Goal: Task Accomplishment & Management: Manage account settings

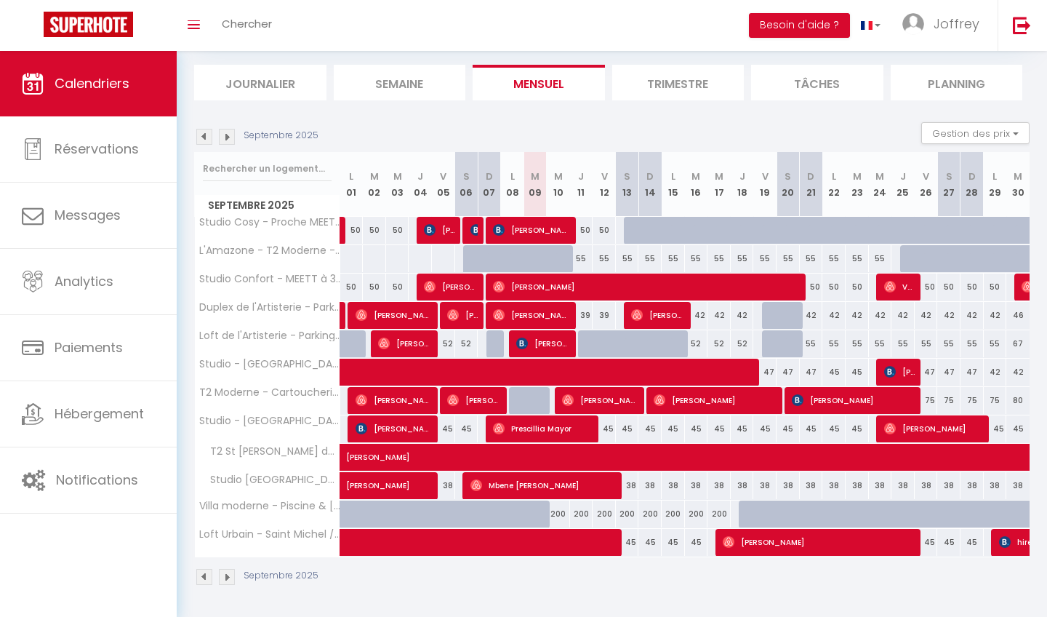
scroll to position [86, 0]
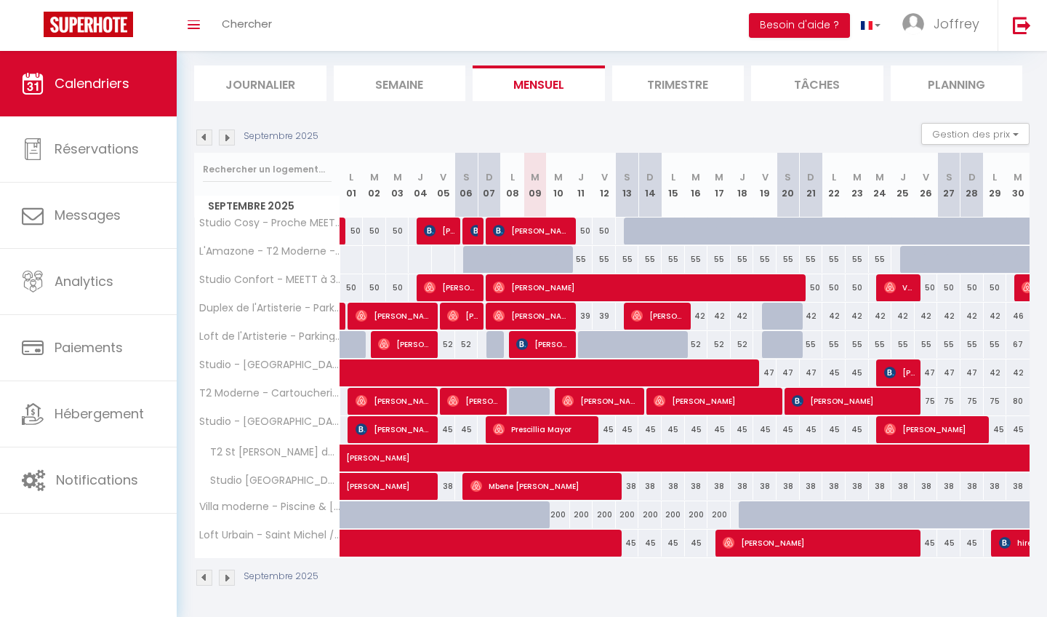
click at [575, 260] on div "55" at bounding box center [581, 259] width 23 height 27
type input "55"
type input "Jeu 11 Septembre 2025"
type input "Ven 12 Septembre 2025"
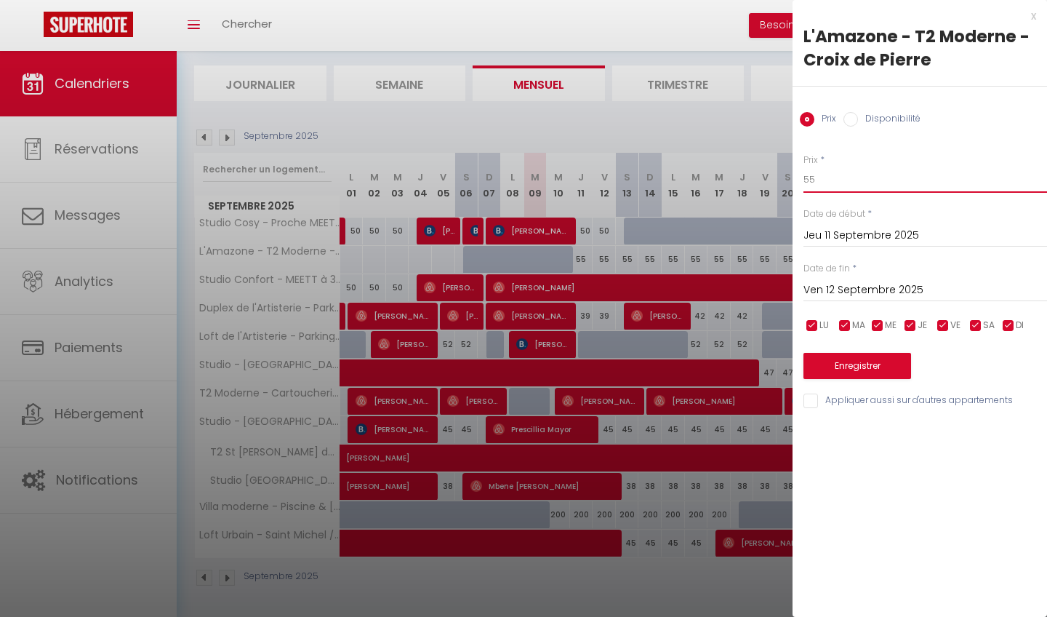
click at [830, 172] on input "55" at bounding box center [926, 180] width 244 height 26
type input "50"
click at [879, 288] on input "Ven 12 Septembre 2025" at bounding box center [926, 290] width 244 height 19
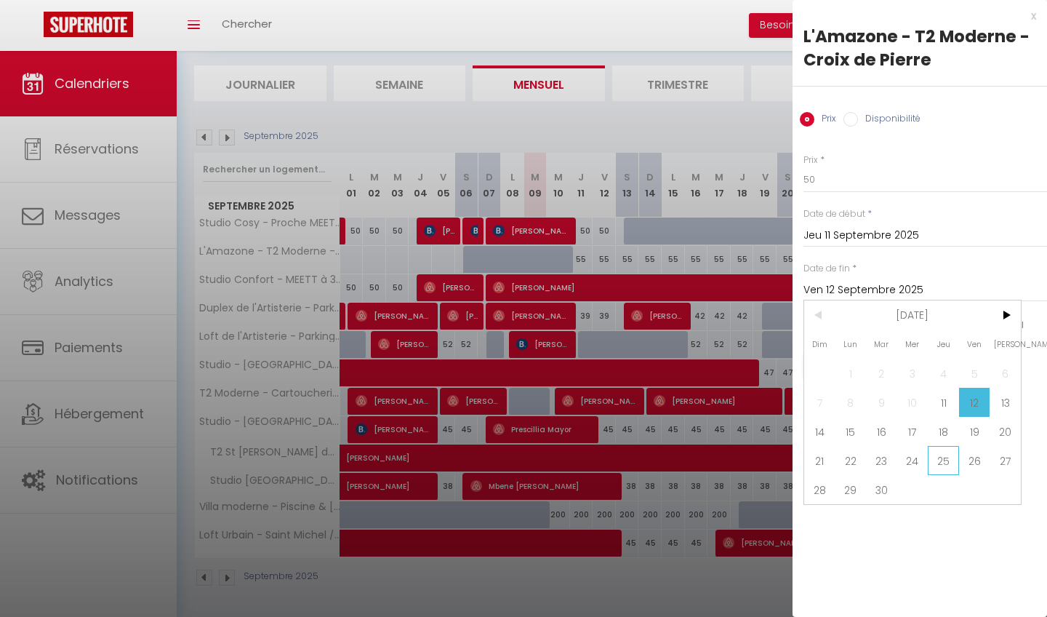
click at [955, 461] on span "25" at bounding box center [943, 460] width 31 height 29
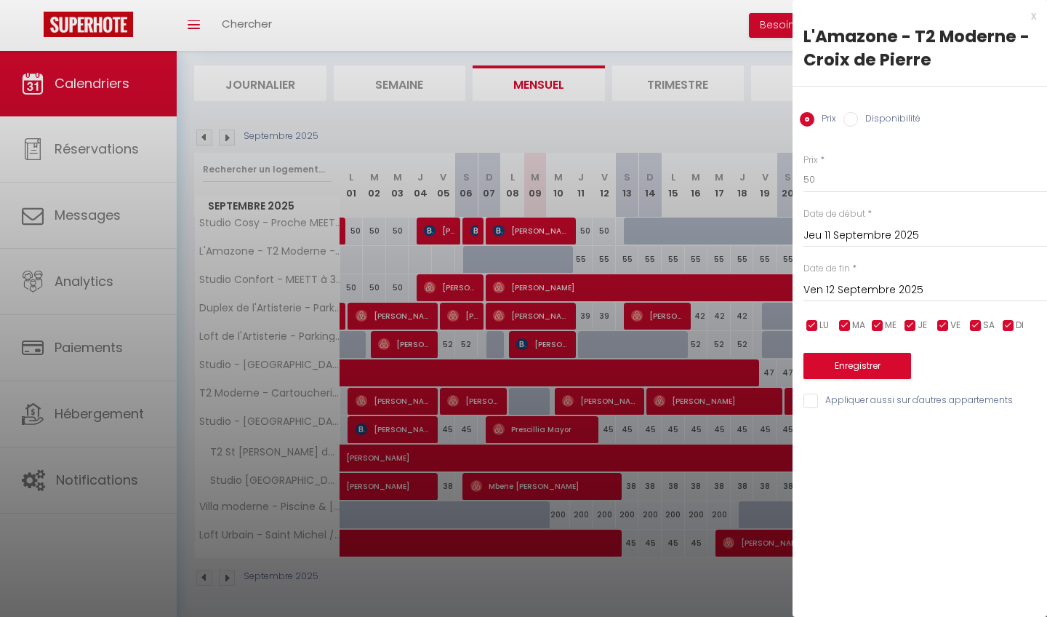
type input "Jeu 25 Septembre 2025"
click at [857, 372] on button "Enregistrer" at bounding box center [858, 366] width 108 height 26
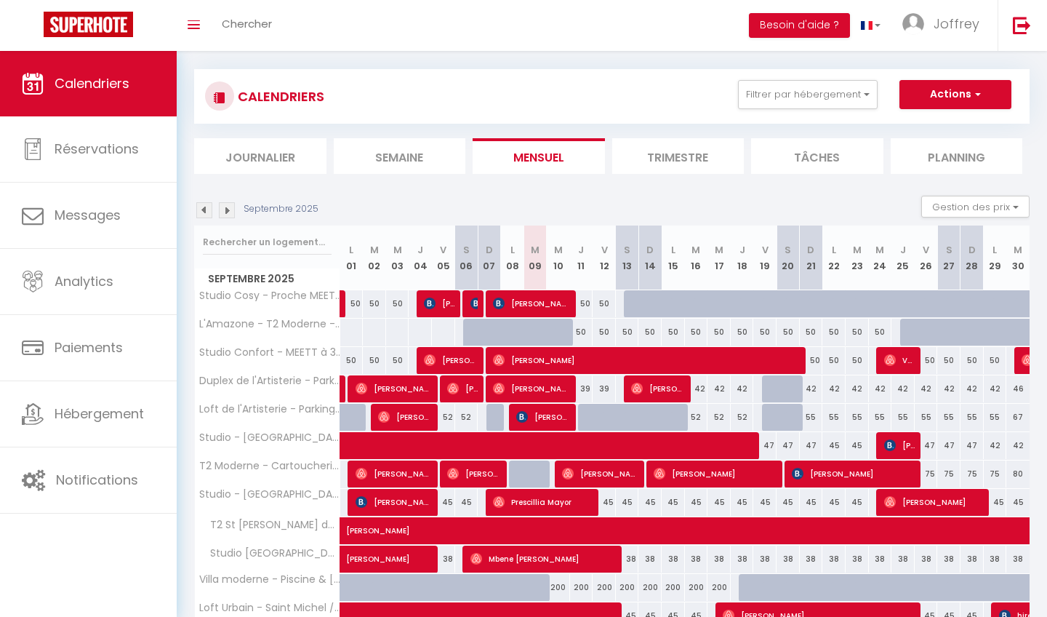
scroll to position [11, 0]
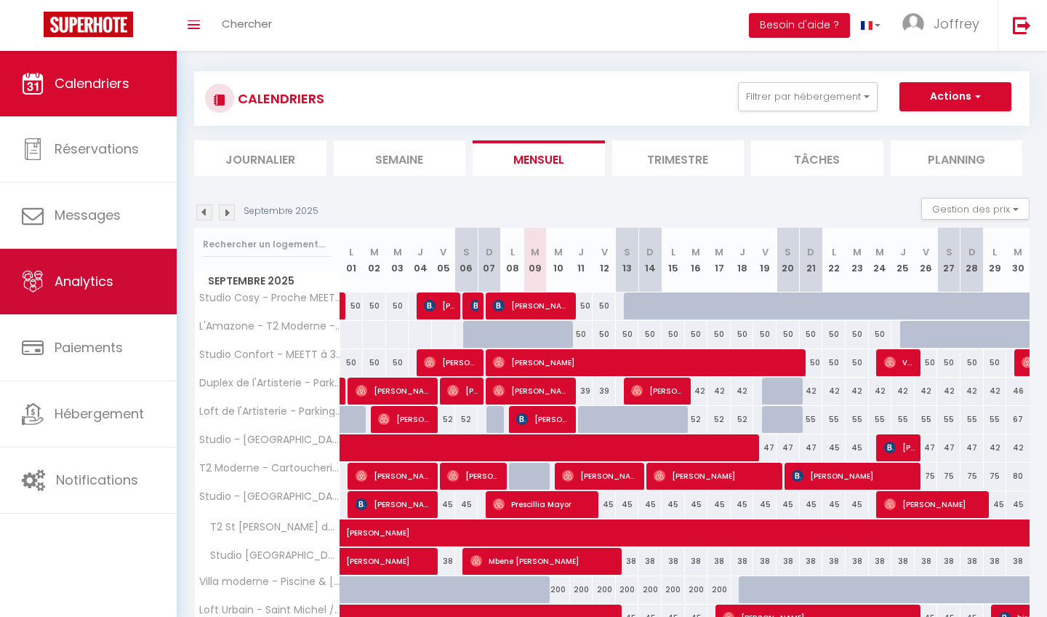
click at [133, 305] on link "Analytics" at bounding box center [88, 281] width 177 height 65
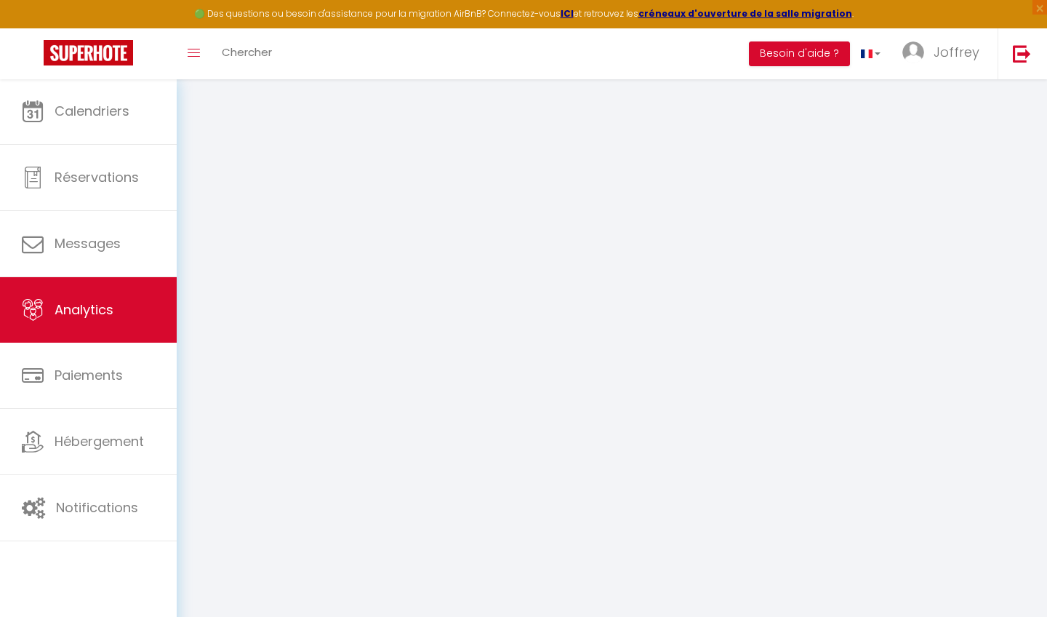
select select "2025"
select select "9"
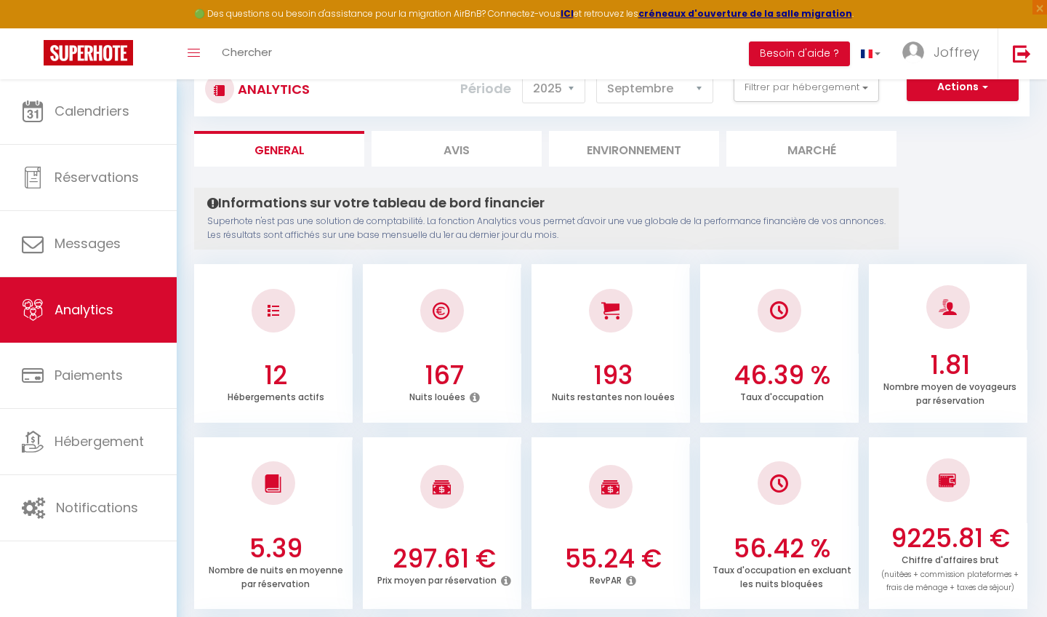
scroll to position [49, 0]
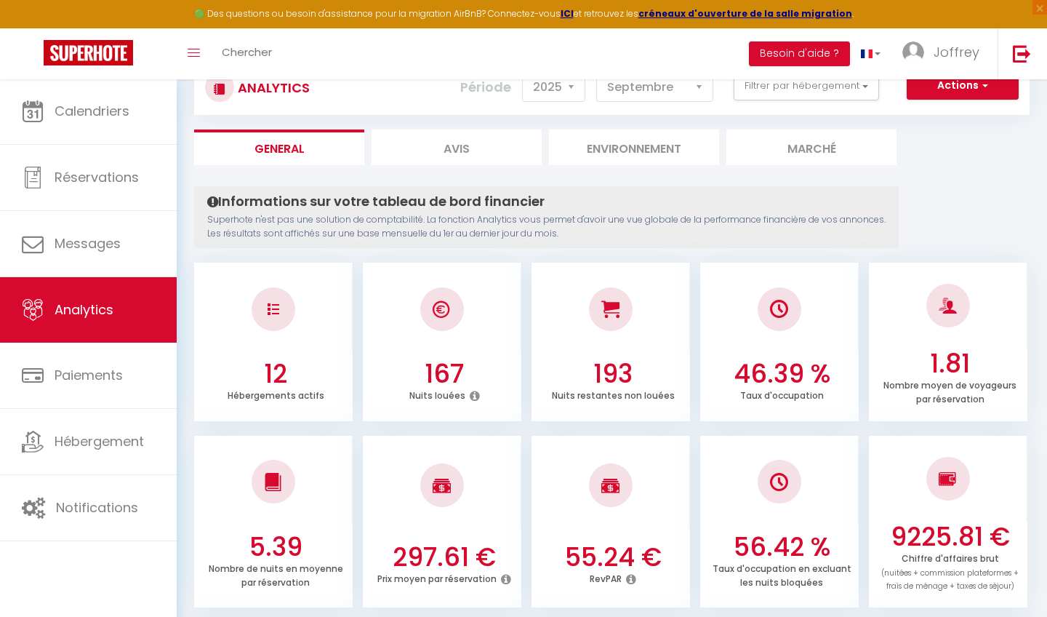
click at [415, 153] on li "Avis" at bounding box center [457, 147] width 170 height 36
select select "2025"
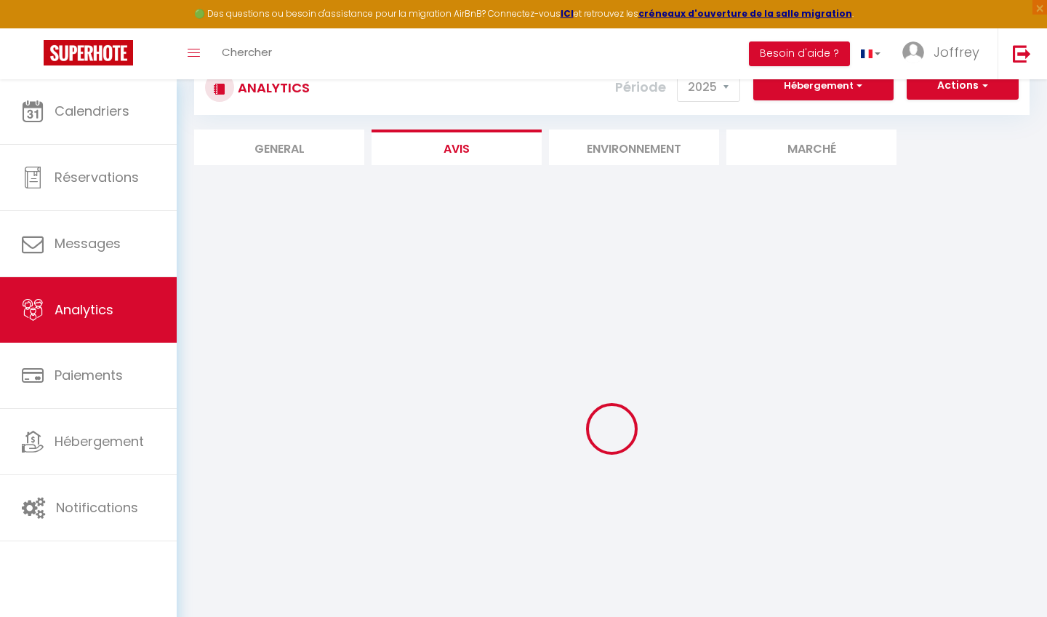
scroll to position [17, 0]
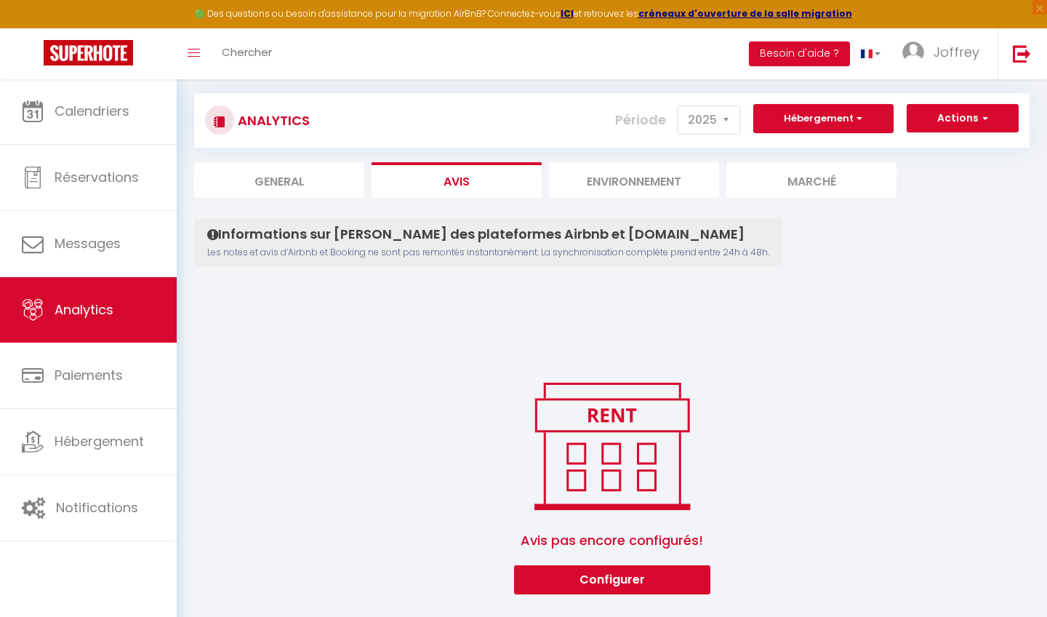
click at [299, 180] on li "General" at bounding box center [279, 180] width 170 height 36
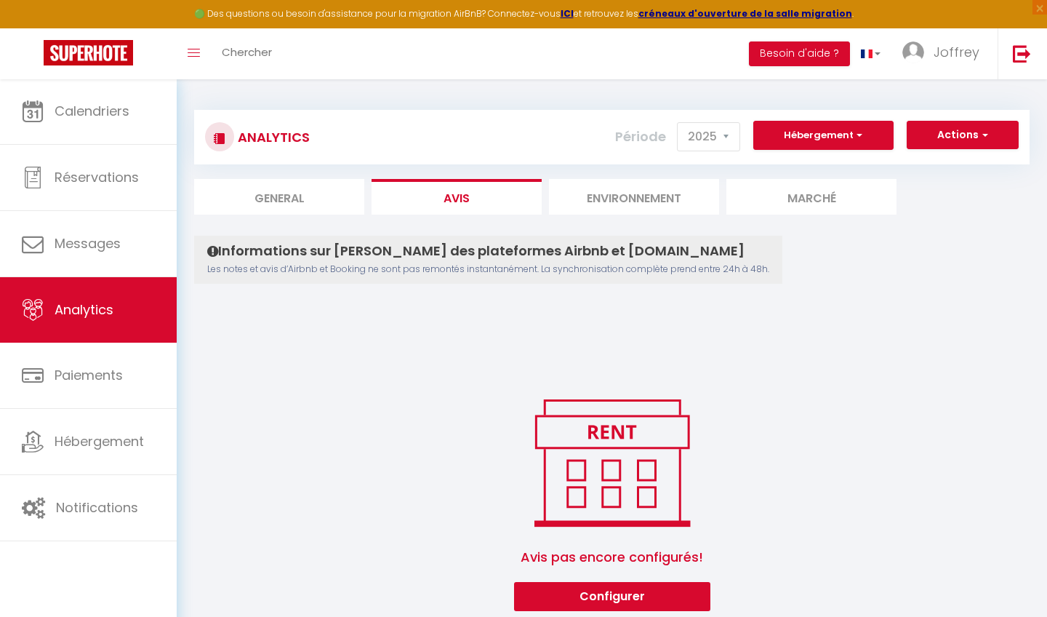
select select "2025"
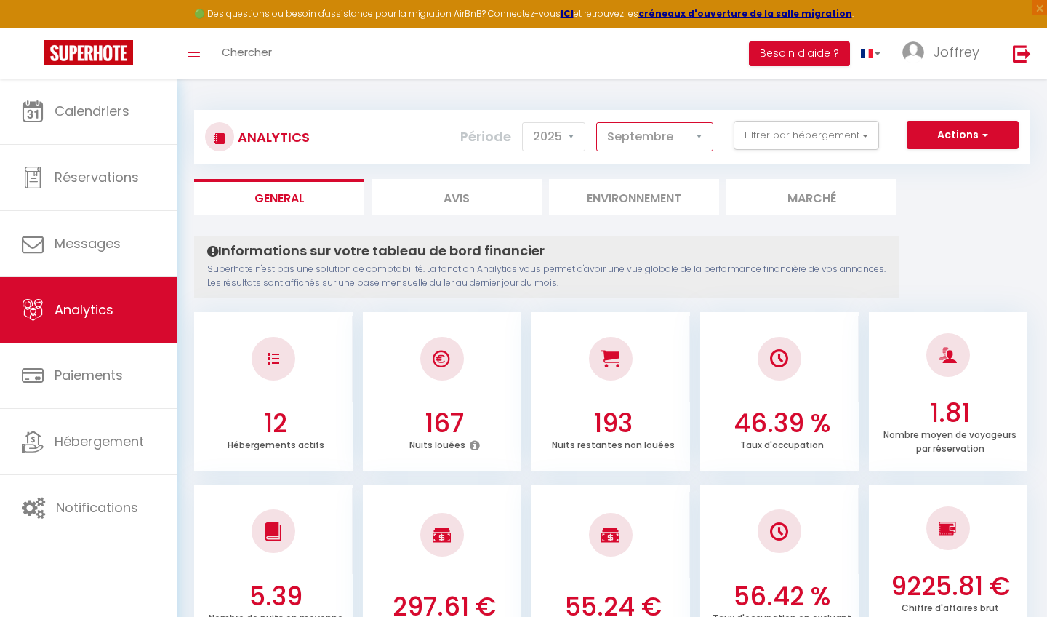
select select "8"
